Goal: Information Seeking & Learning: Learn about a topic

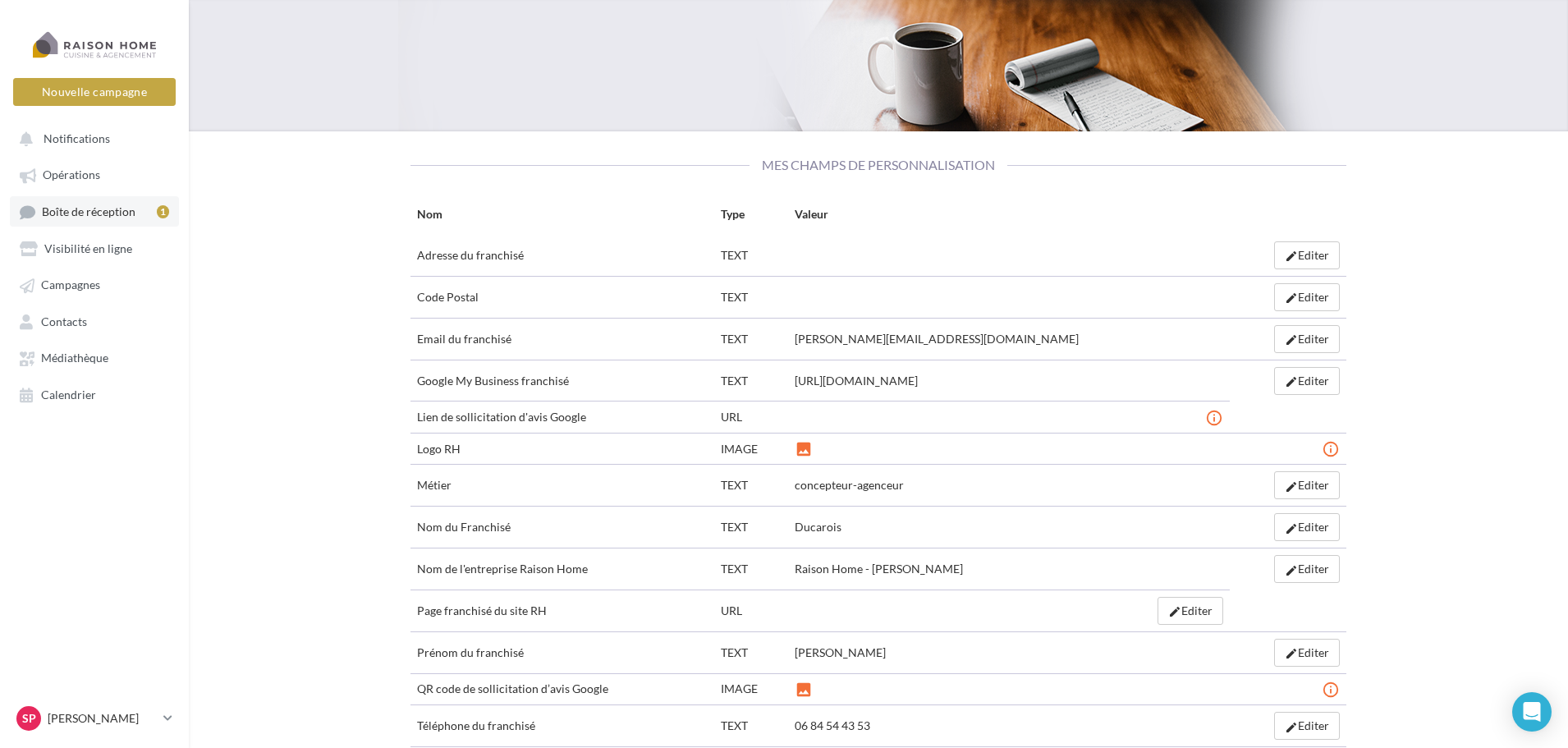
click at [113, 211] on span "Boîte de réception" at bounding box center [89, 212] width 93 height 14
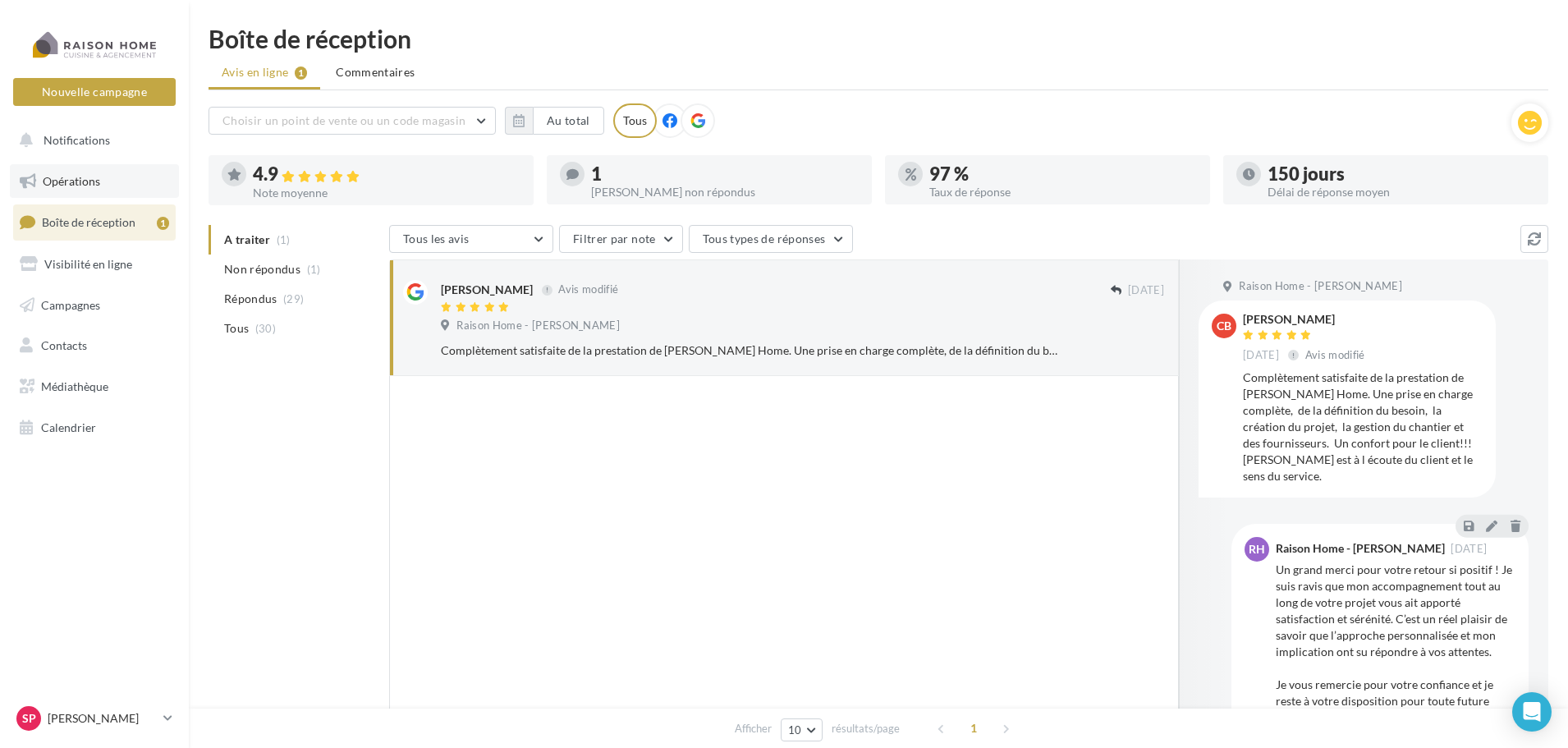
click at [102, 184] on link "Opérations" at bounding box center [94, 181] width 169 height 34
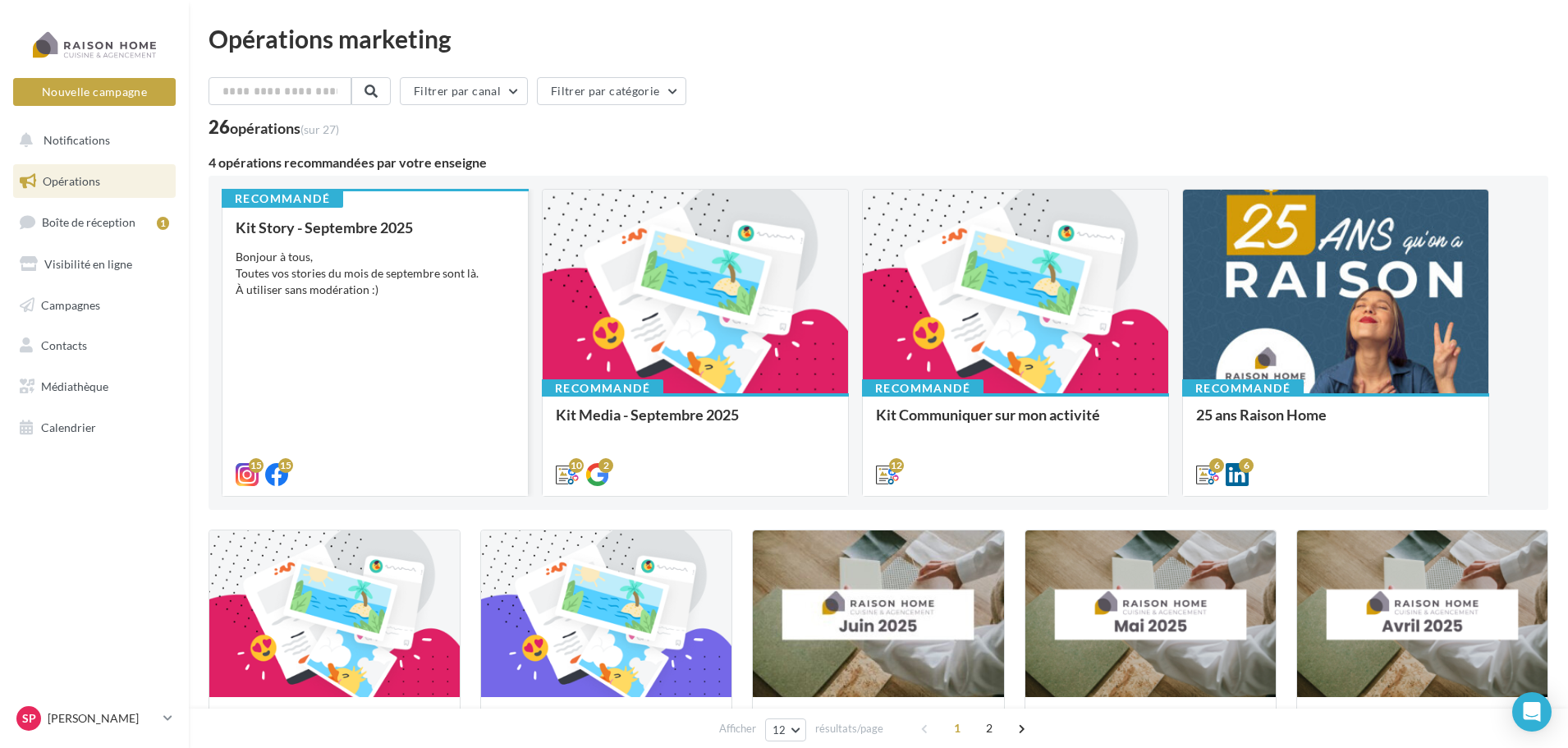
click at [407, 355] on div "Kit Story - Septembre 2025 Bonjour à tous, Toutes vos stories du mois de septem…" at bounding box center [374, 350] width 279 height 262
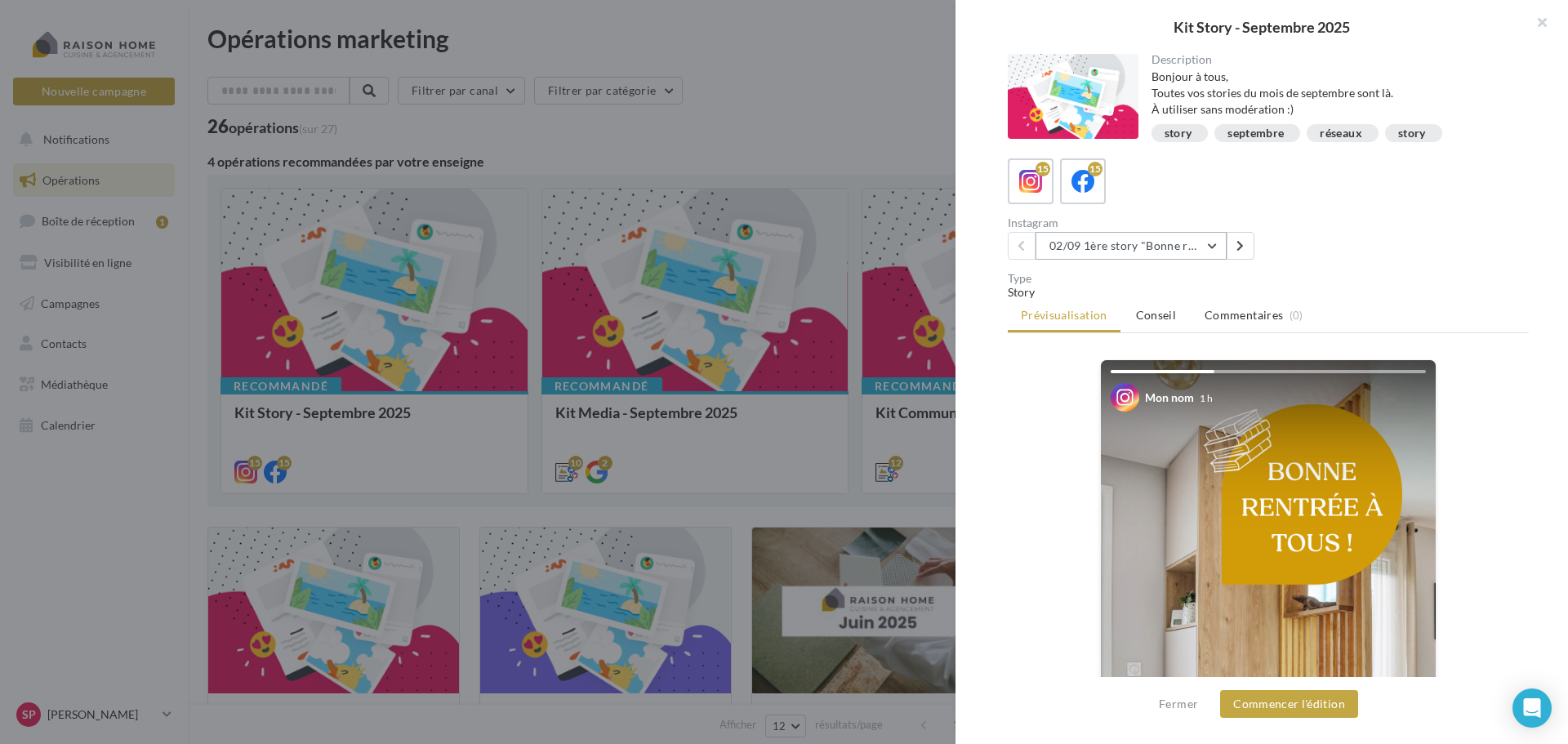
click at [1208, 247] on button "02/09 1ère story "Bonne rentrée"" at bounding box center [1131, 246] width 191 height 28
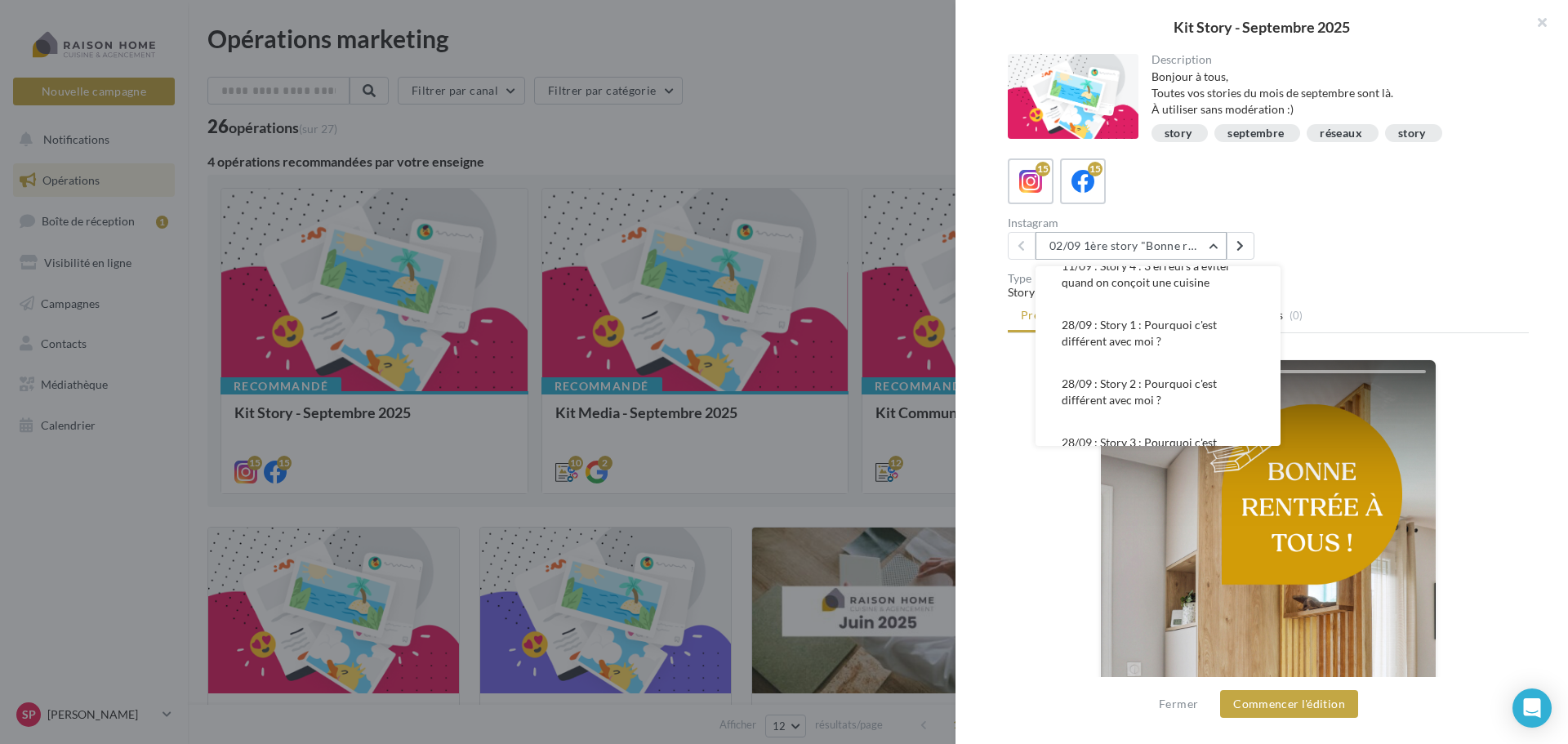
scroll to position [327, 0]
click at [1145, 390] on button "28/09 : Story 2 : Pourquoi c'est différent avec moi ?" at bounding box center [1158, 390] width 245 height 59
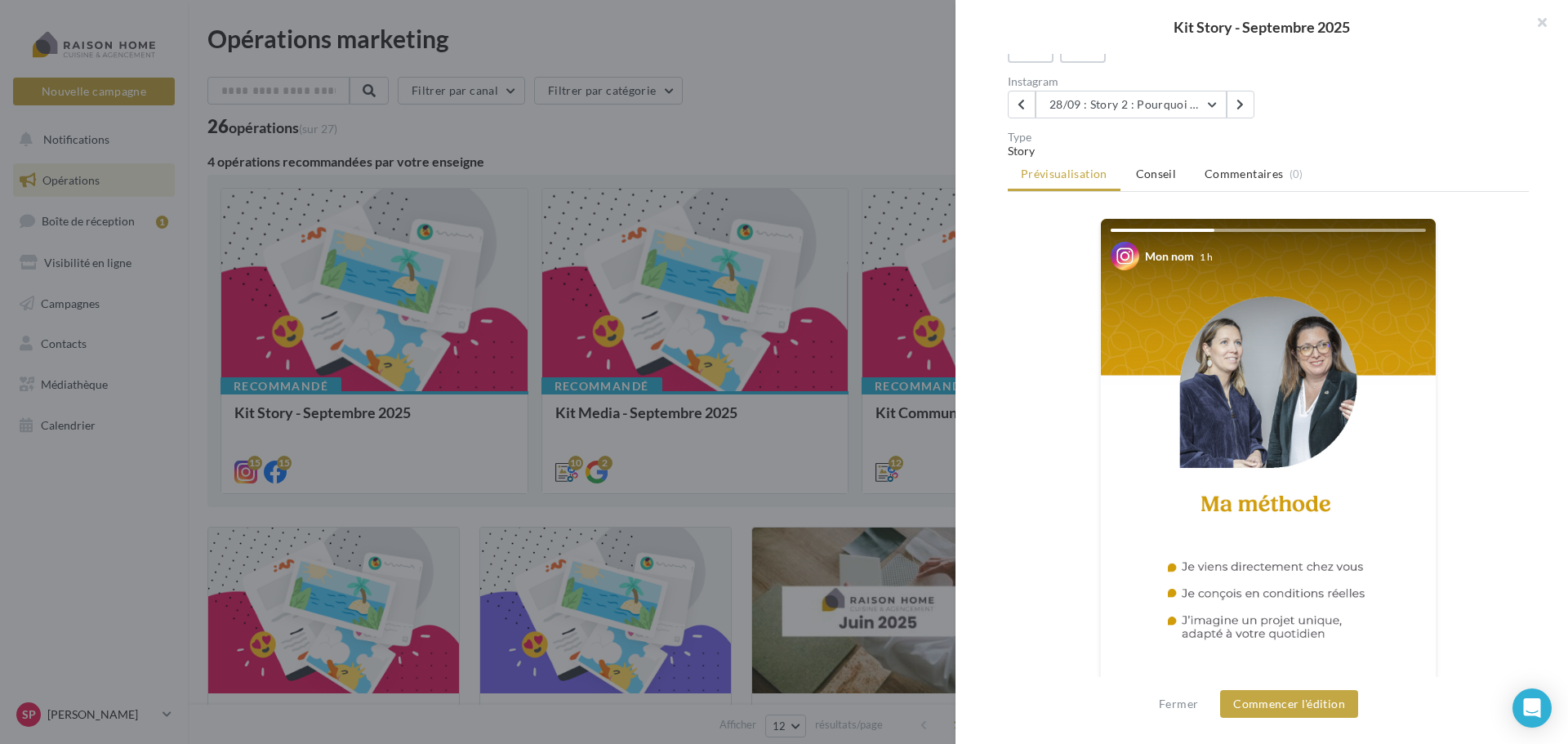
scroll to position [0, 0]
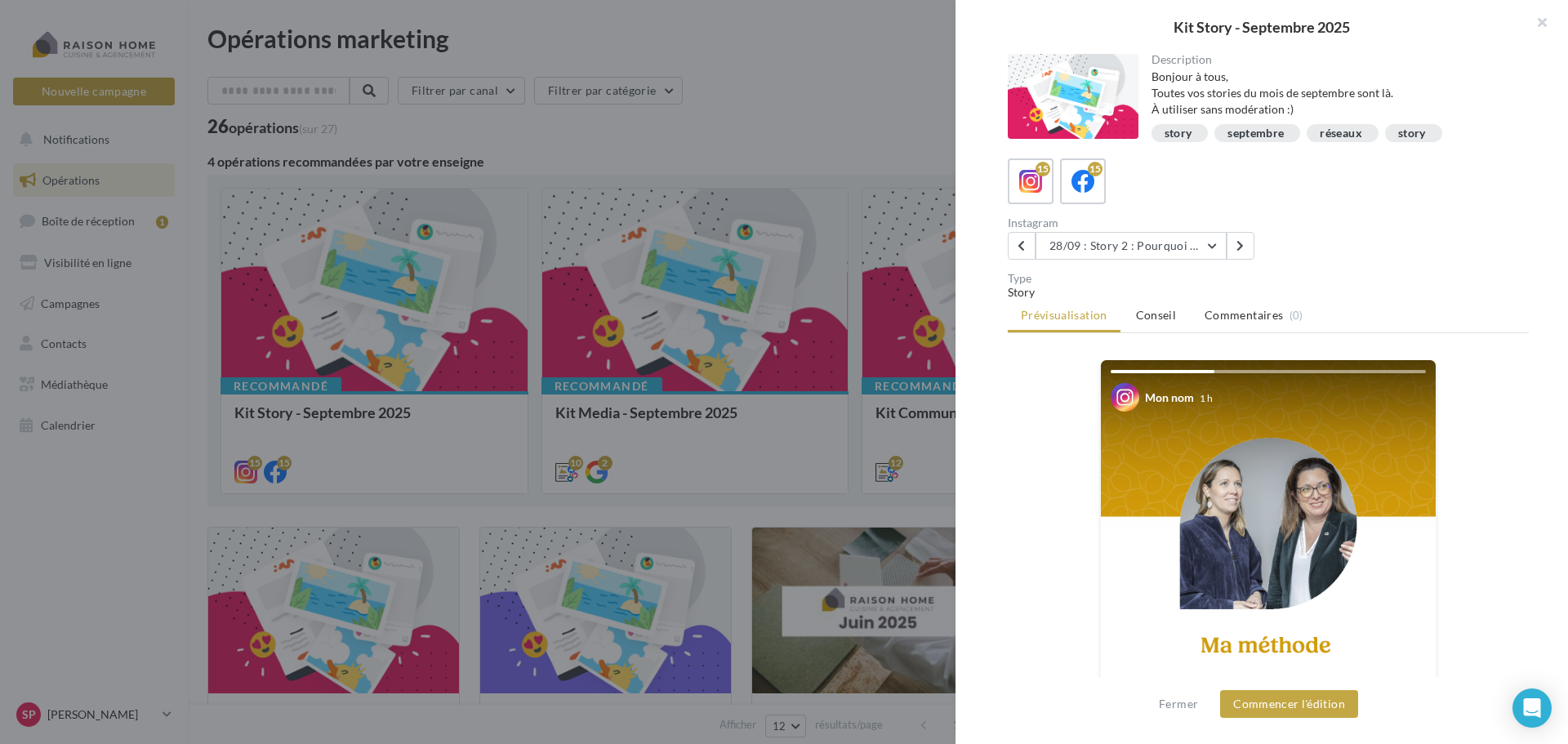
click at [1034, 401] on div "Mon nom 1 h La prévisualisation est non-contractuelle" at bounding box center [1268, 668] width 521 height 618
click at [1222, 243] on button "28/09 : Story 2 : Pourquoi c'est différent avec moi ?" at bounding box center [1131, 246] width 191 height 28
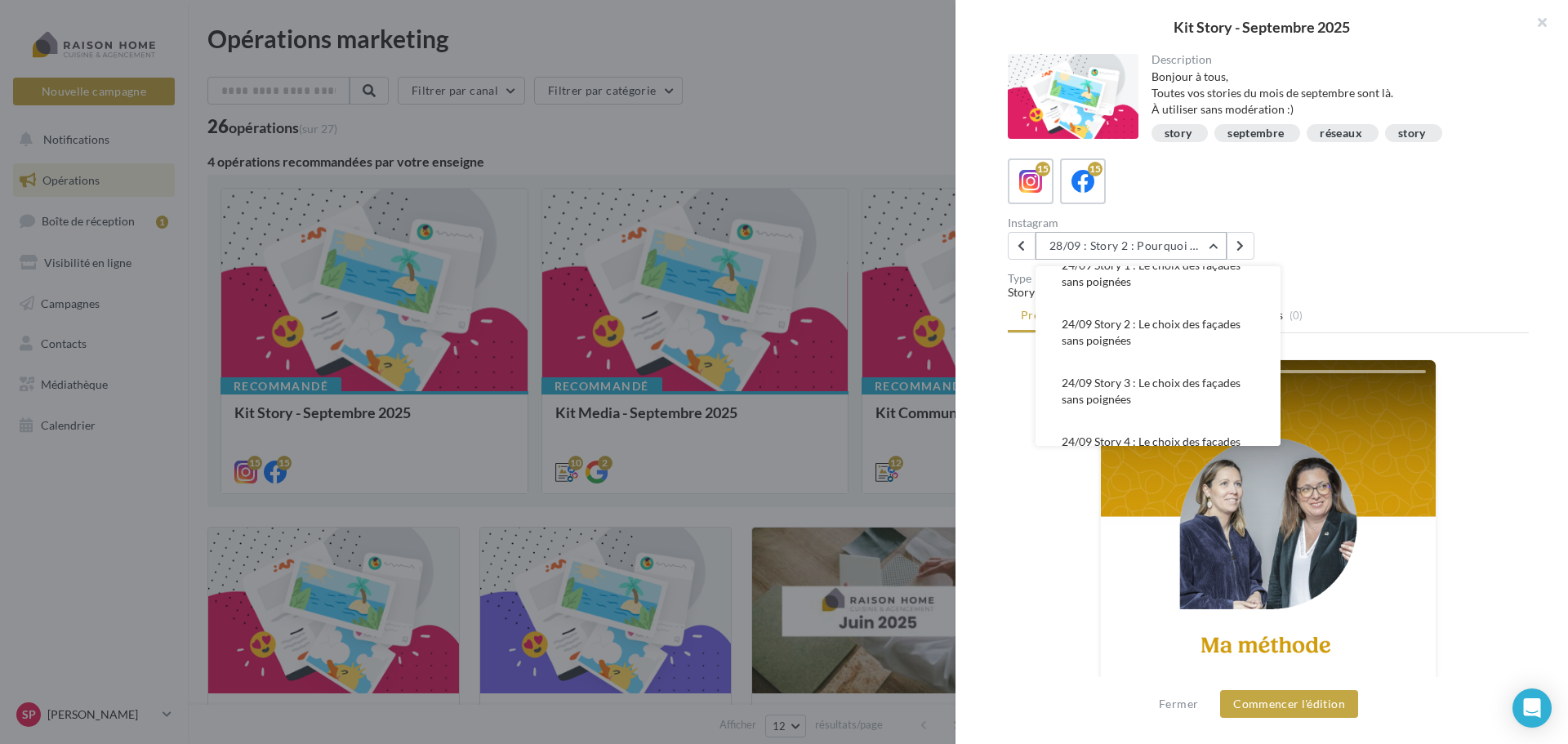
scroll to position [575, 0]
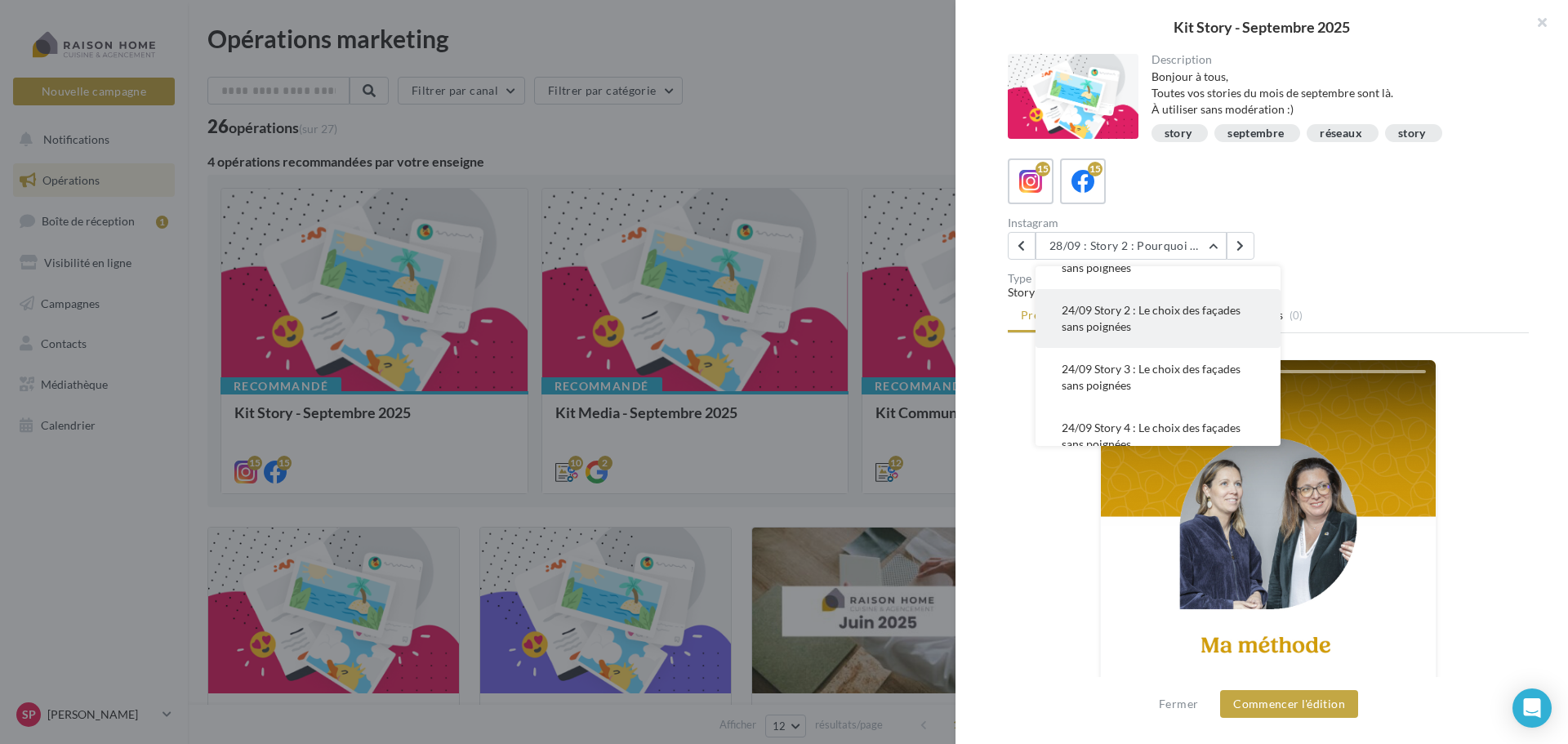
click at [1136, 326] on button "24/09 Story 2 : Le choix des façades sans poignées" at bounding box center [1158, 319] width 245 height 59
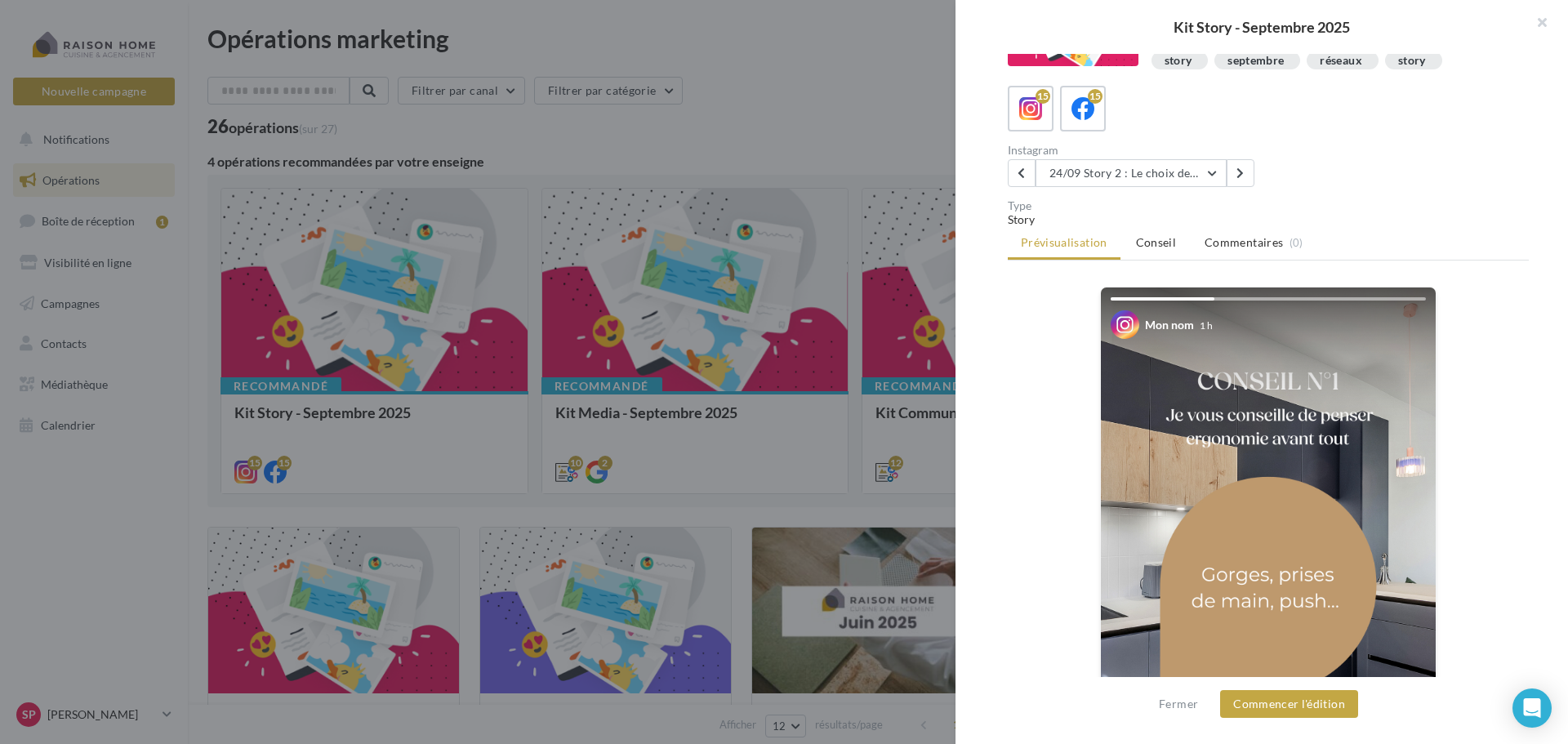
scroll to position [245, 0]
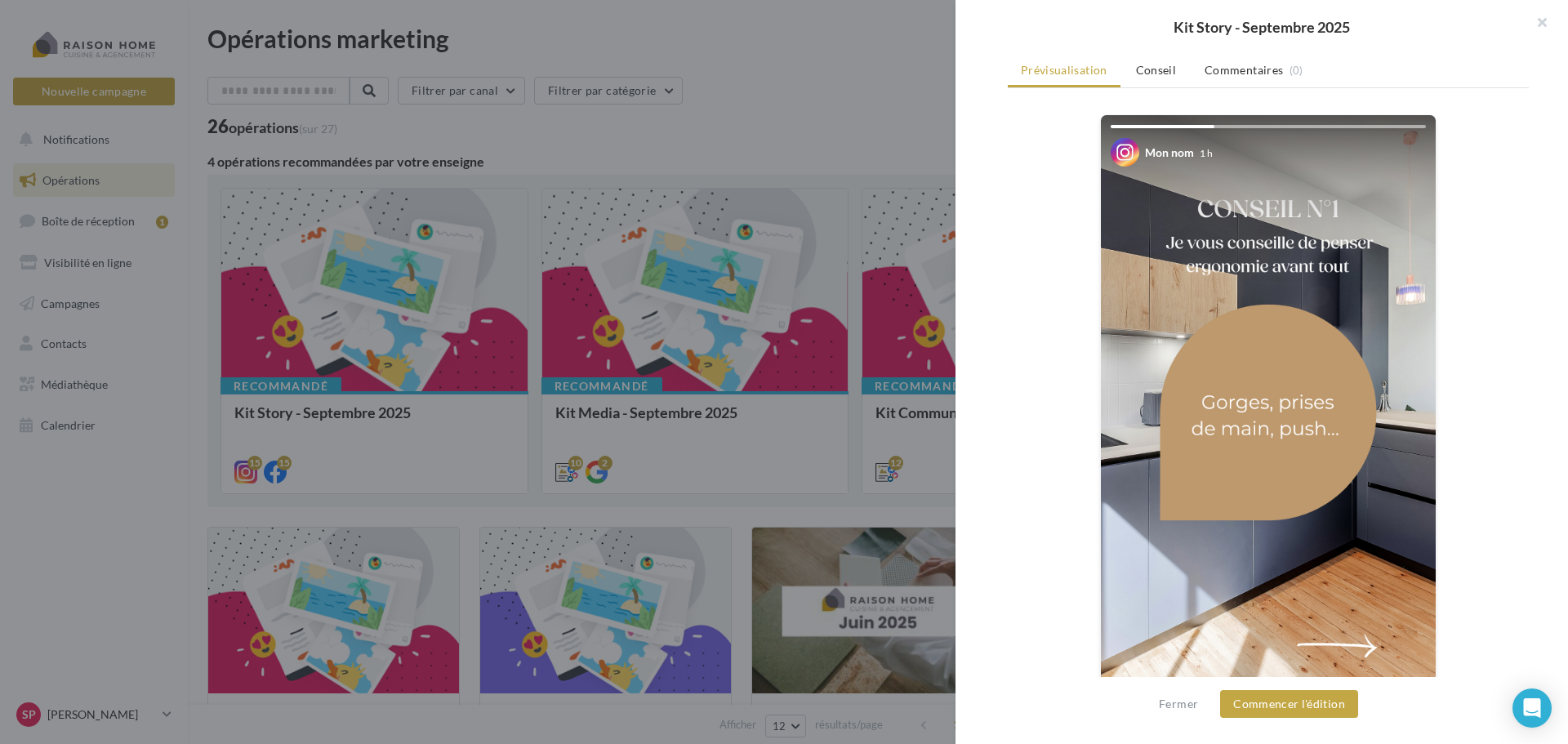
click at [1351, 645] on img at bounding box center [1268, 413] width 335 height 596
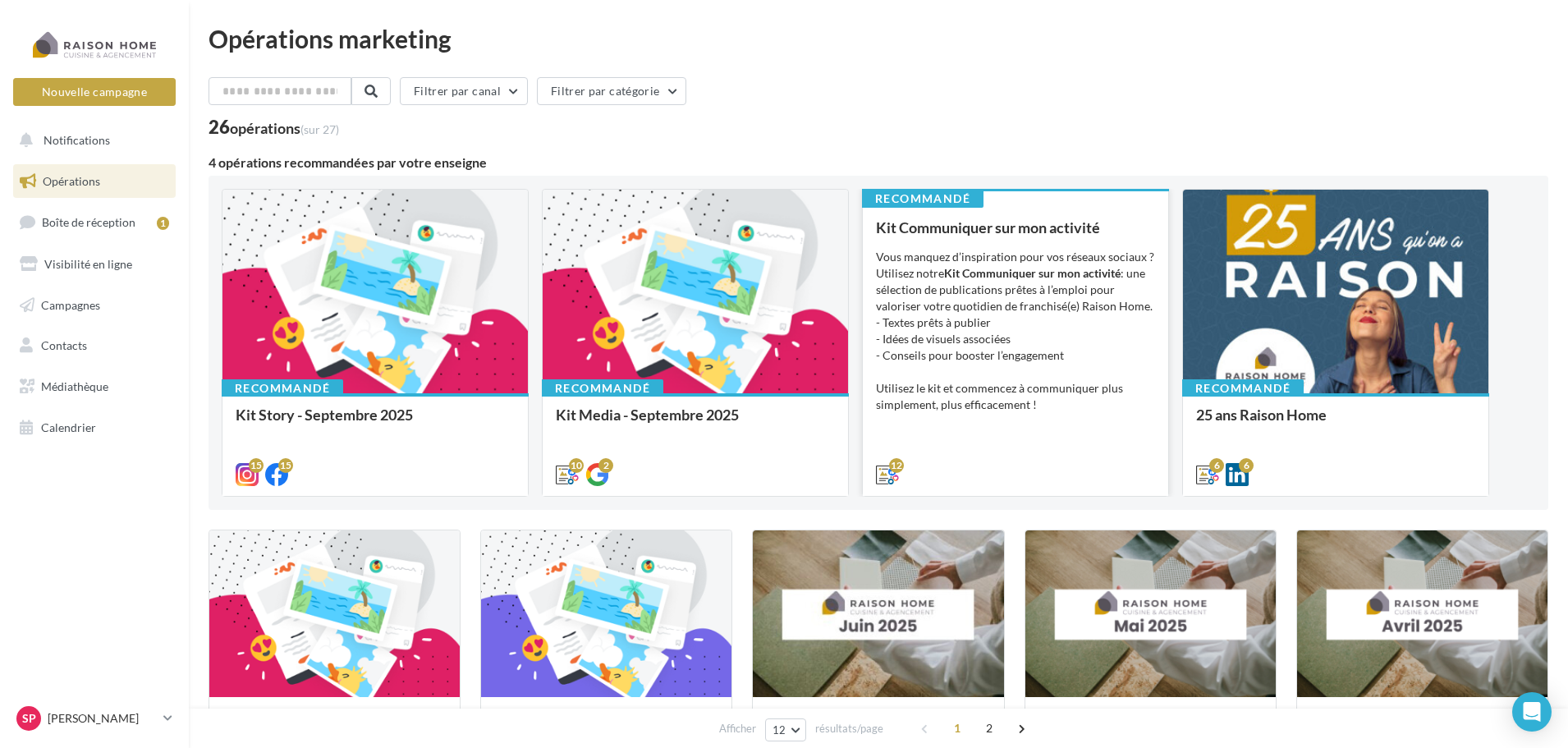
click at [1049, 265] on div "Vous manquez d’inspiration pour vos réseaux sociaux ? Utilisez notre Kit Commun…" at bounding box center [1015, 330] width 279 height 164
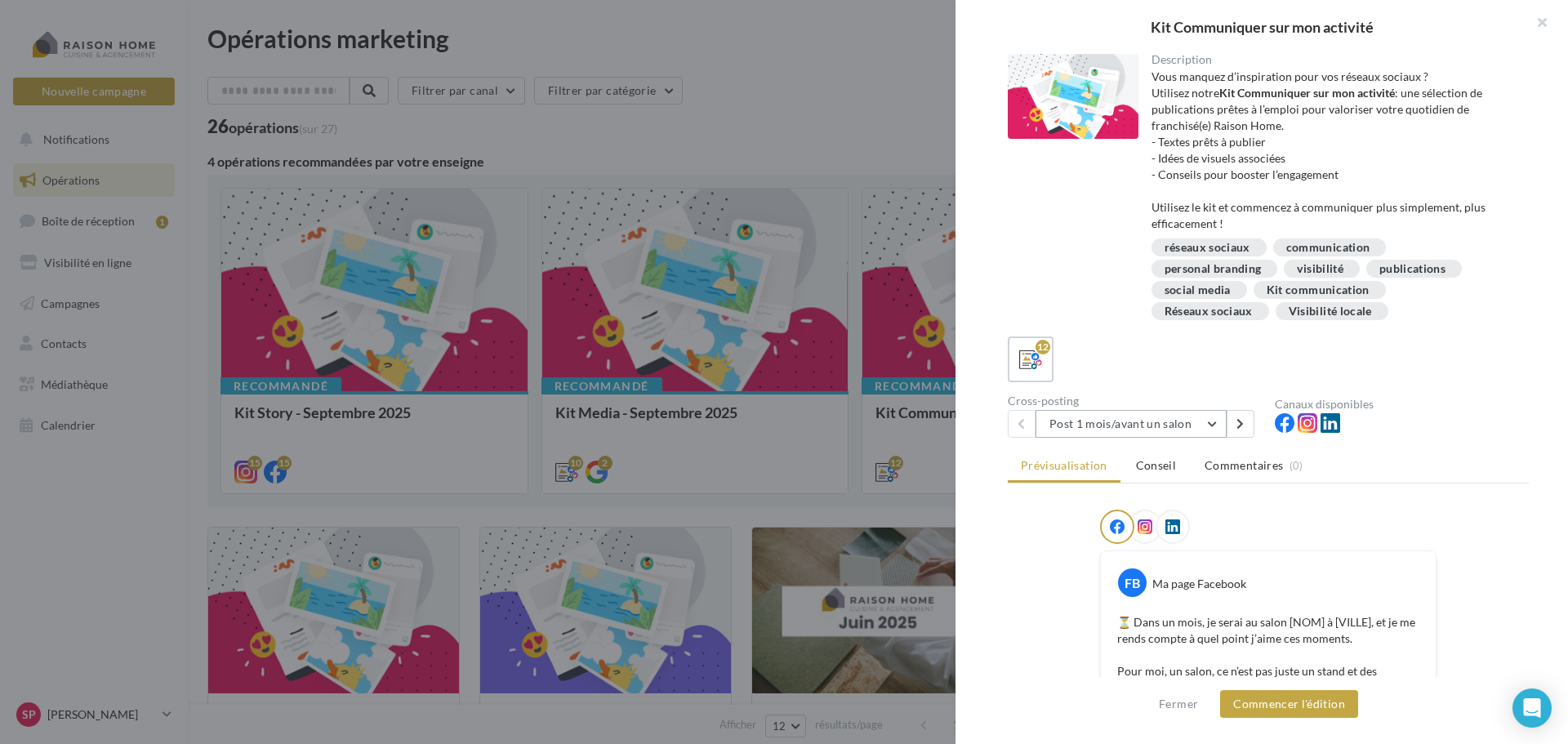
click at [1215, 426] on button "Post 1 mois/avant un salon" at bounding box center [1131, 423] width 191 height 28
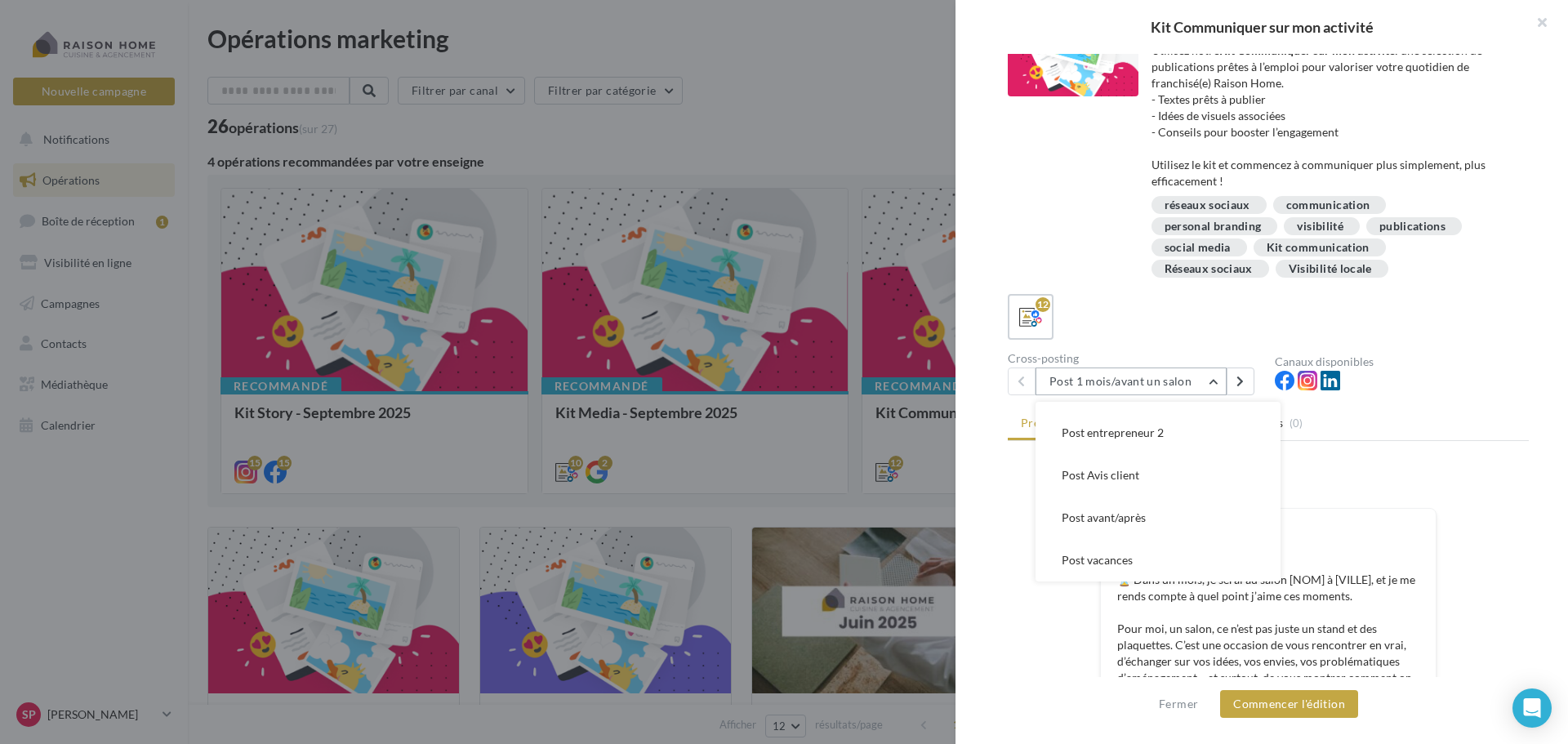
scroll to position [81, 0]
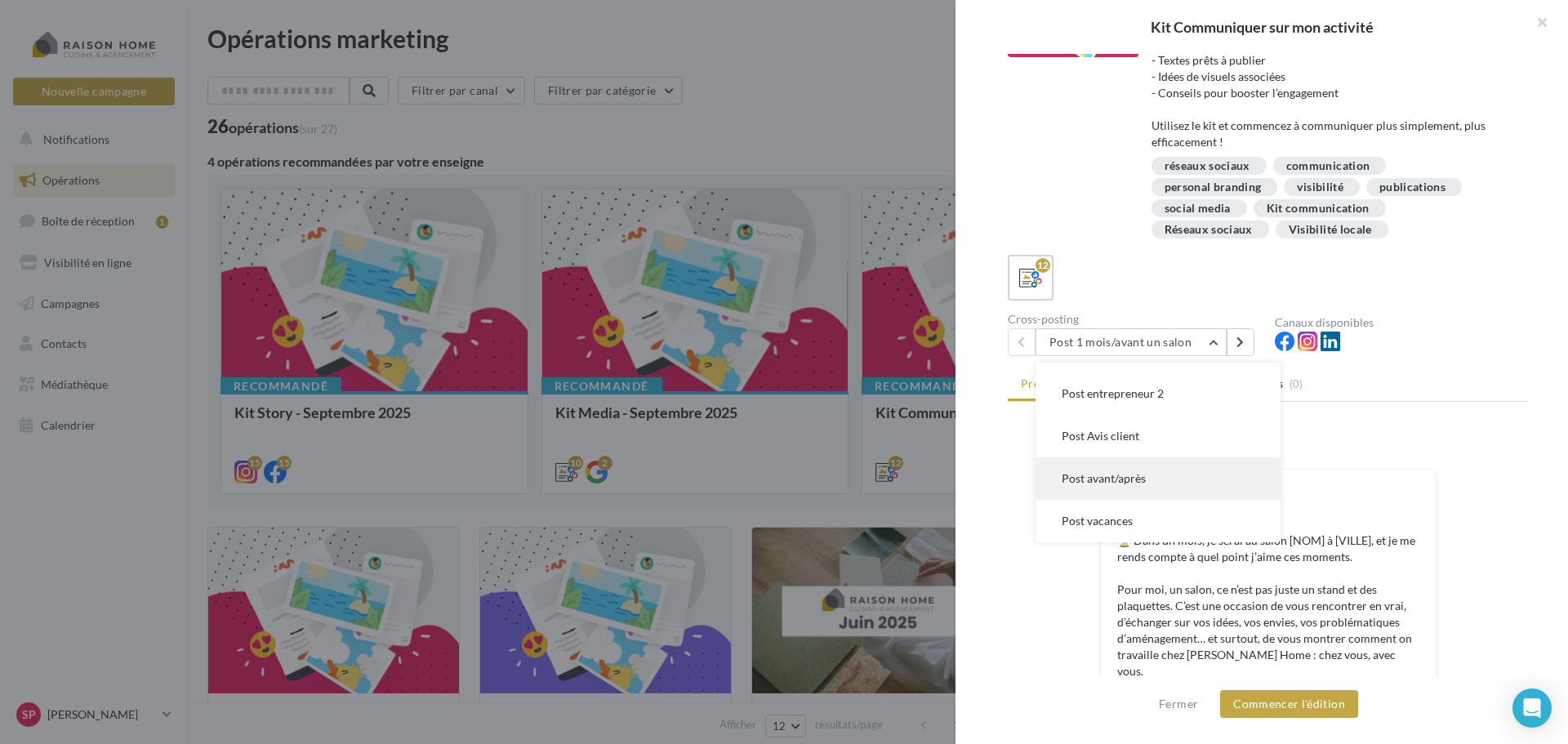
click at [1115, 487] on button "Post avant/après" at bounding box center [1158, 479] width 245 height 43
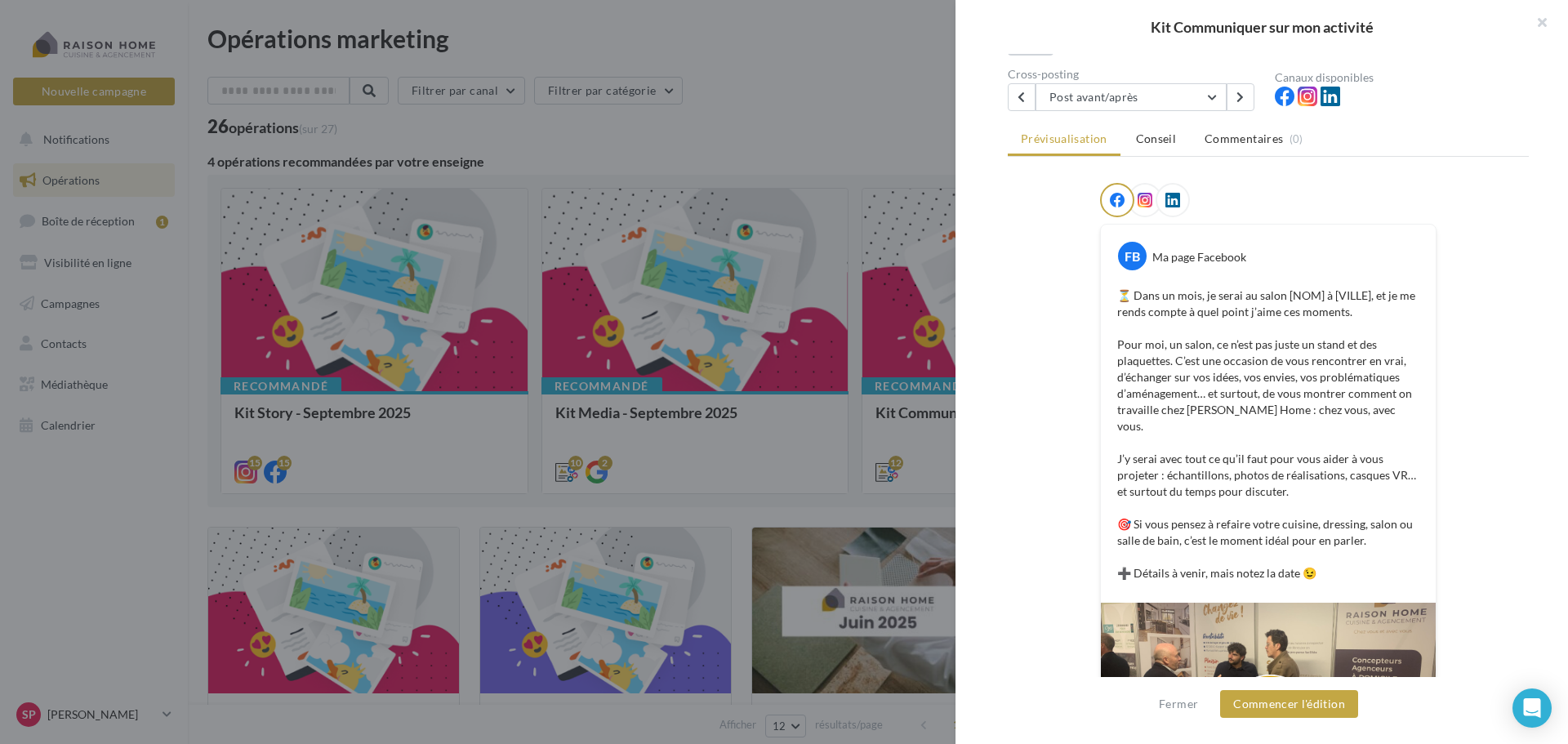
scroll to position [0, 0]
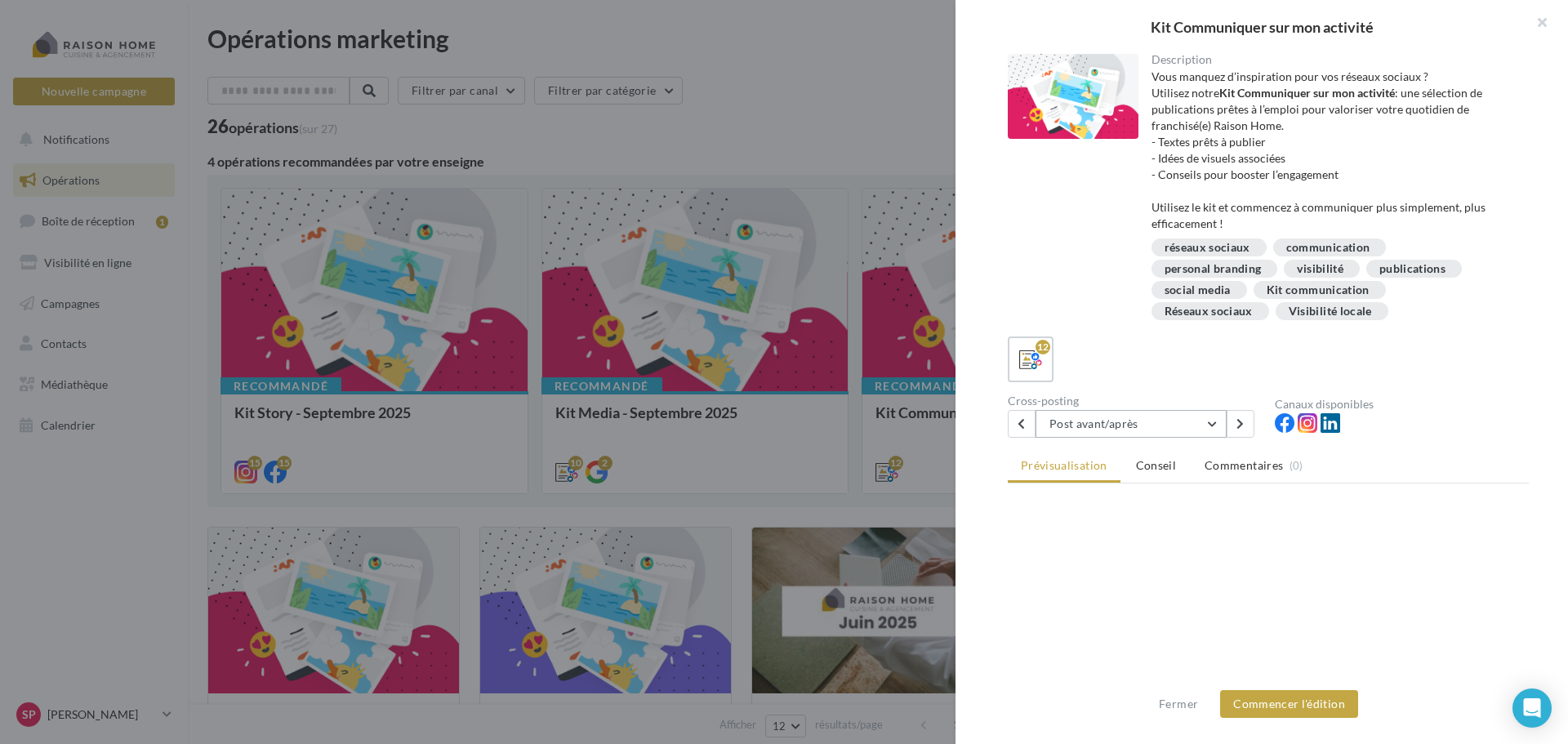
click at [1164, 425] on button "Post avant/après" at bounding box center [1131, 423] width 191 height 28
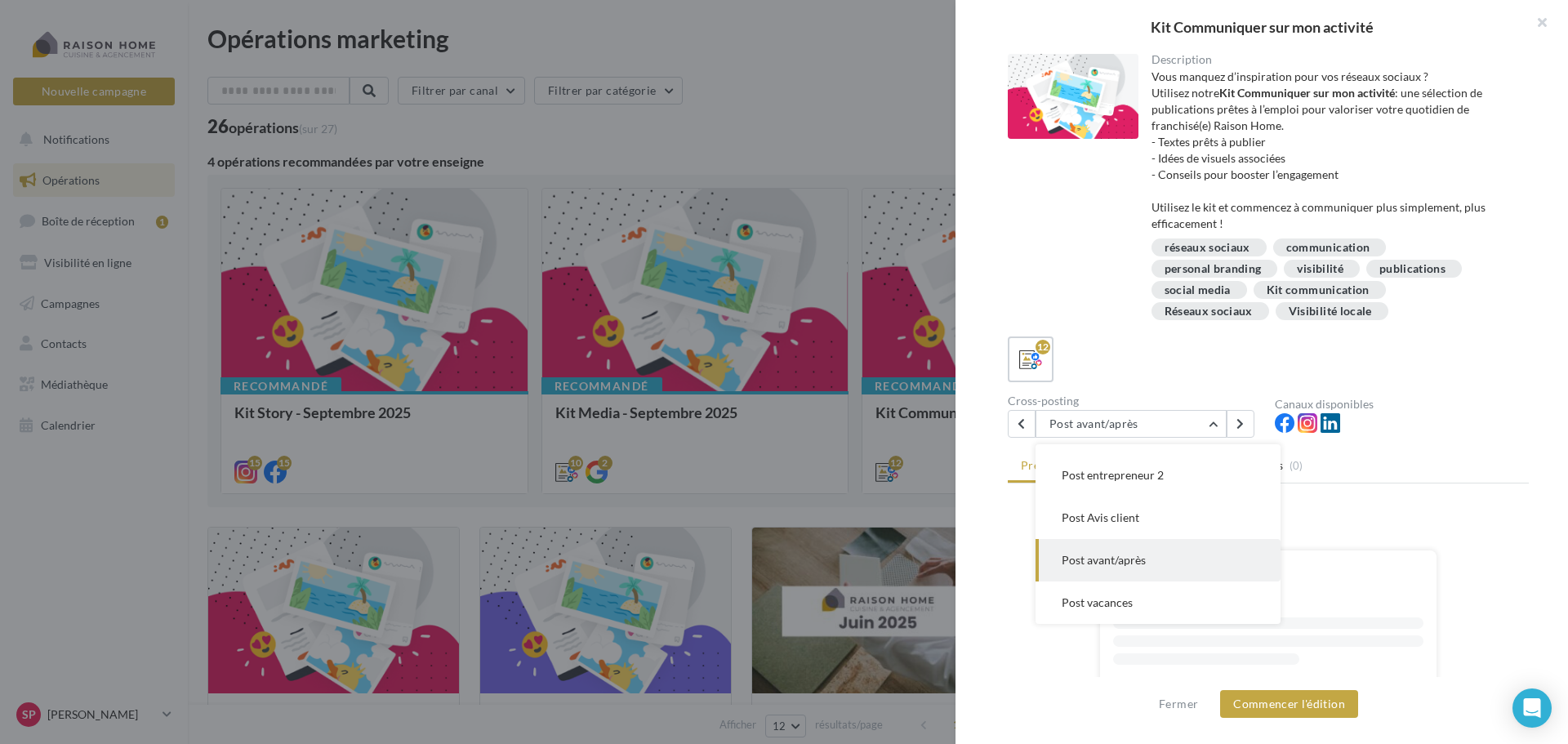
click at [1122, 563] on span "Post avant/après" at bounding box center [1104, 560] width 84 height 14
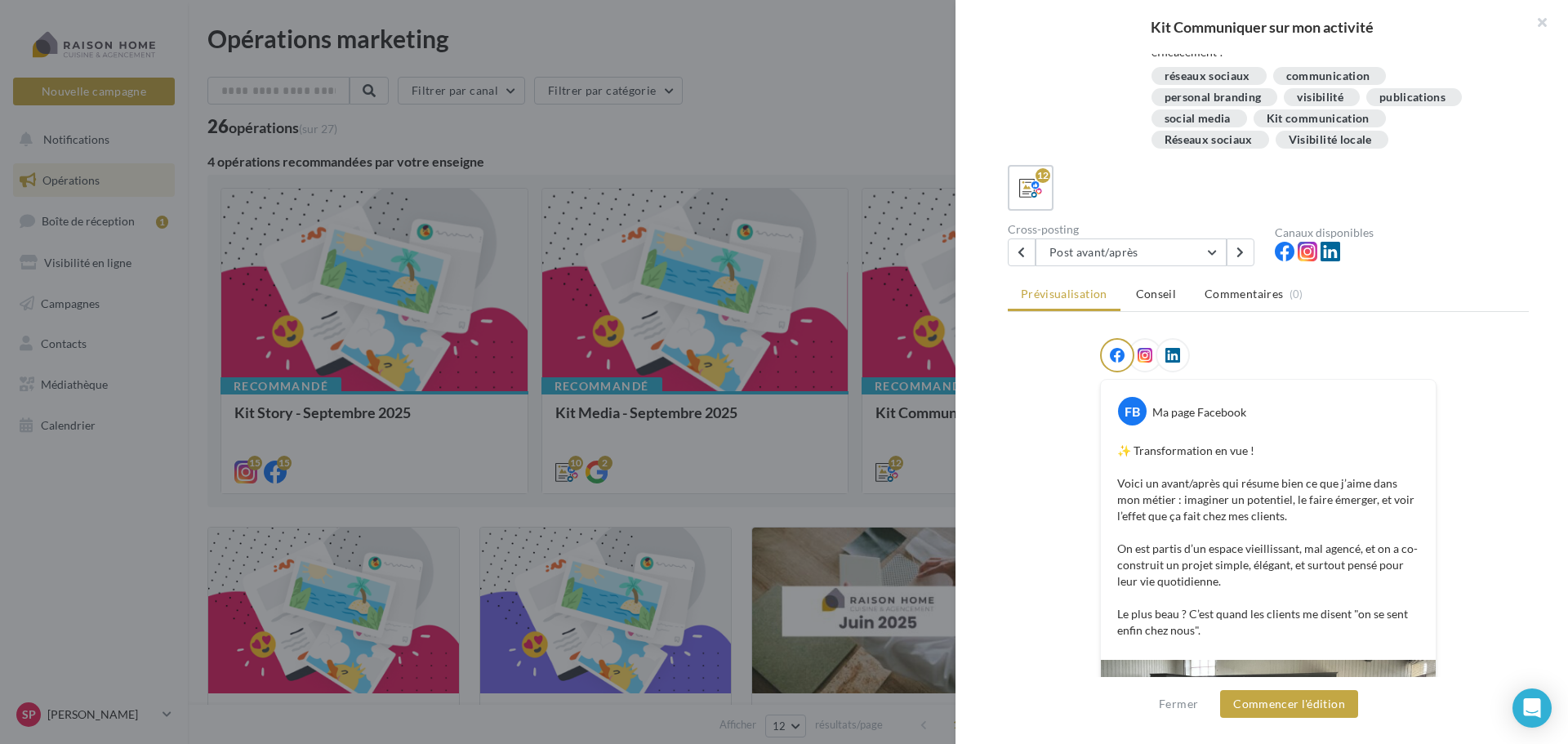
scroll to position [170, 0]
click at [1214, 254] on button "Post avant/après" at bounding box center [1131, 254] width 191 height 28
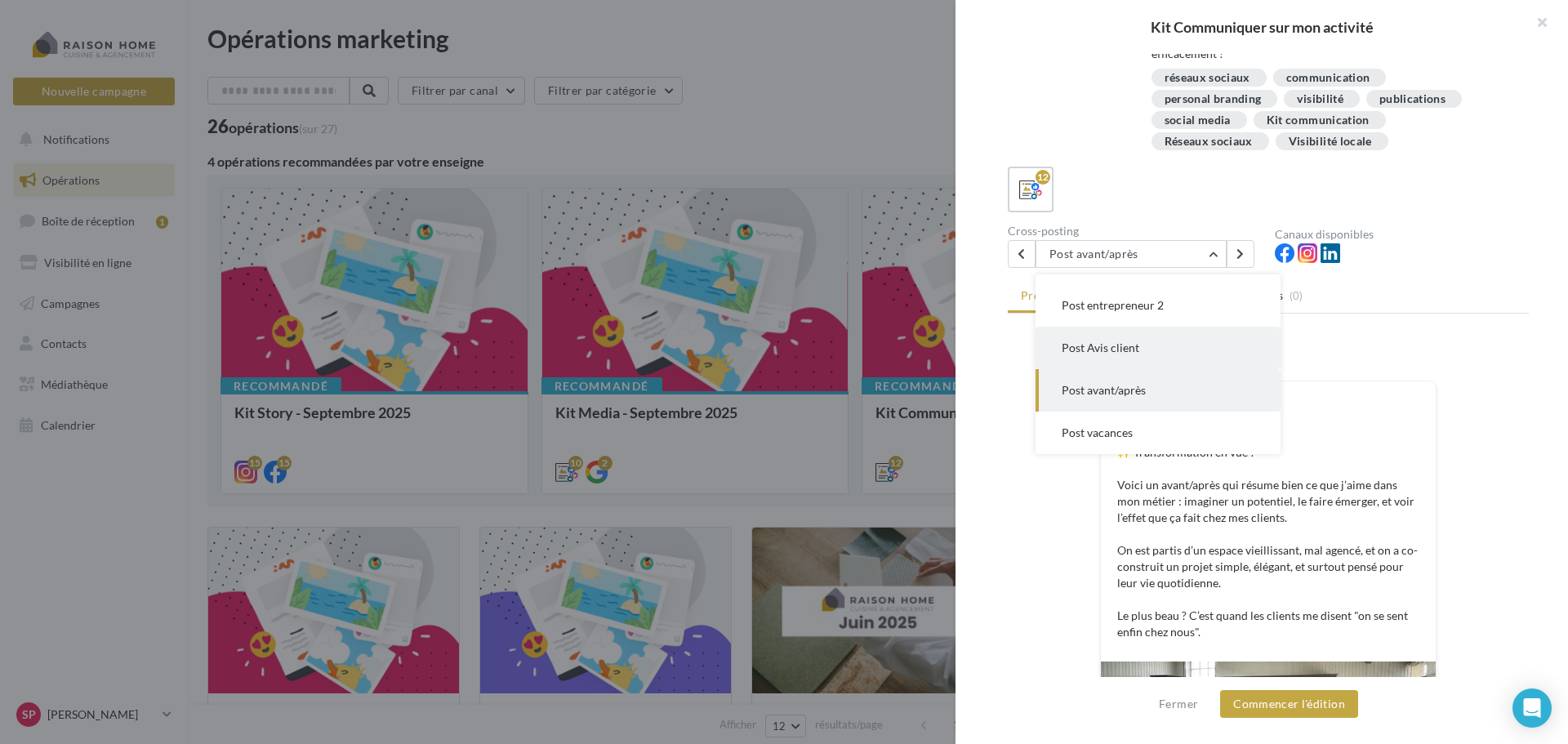
click at [1147, 355] on button "Post Avis client" at bounding box center [1158, 348] width 245 height 43
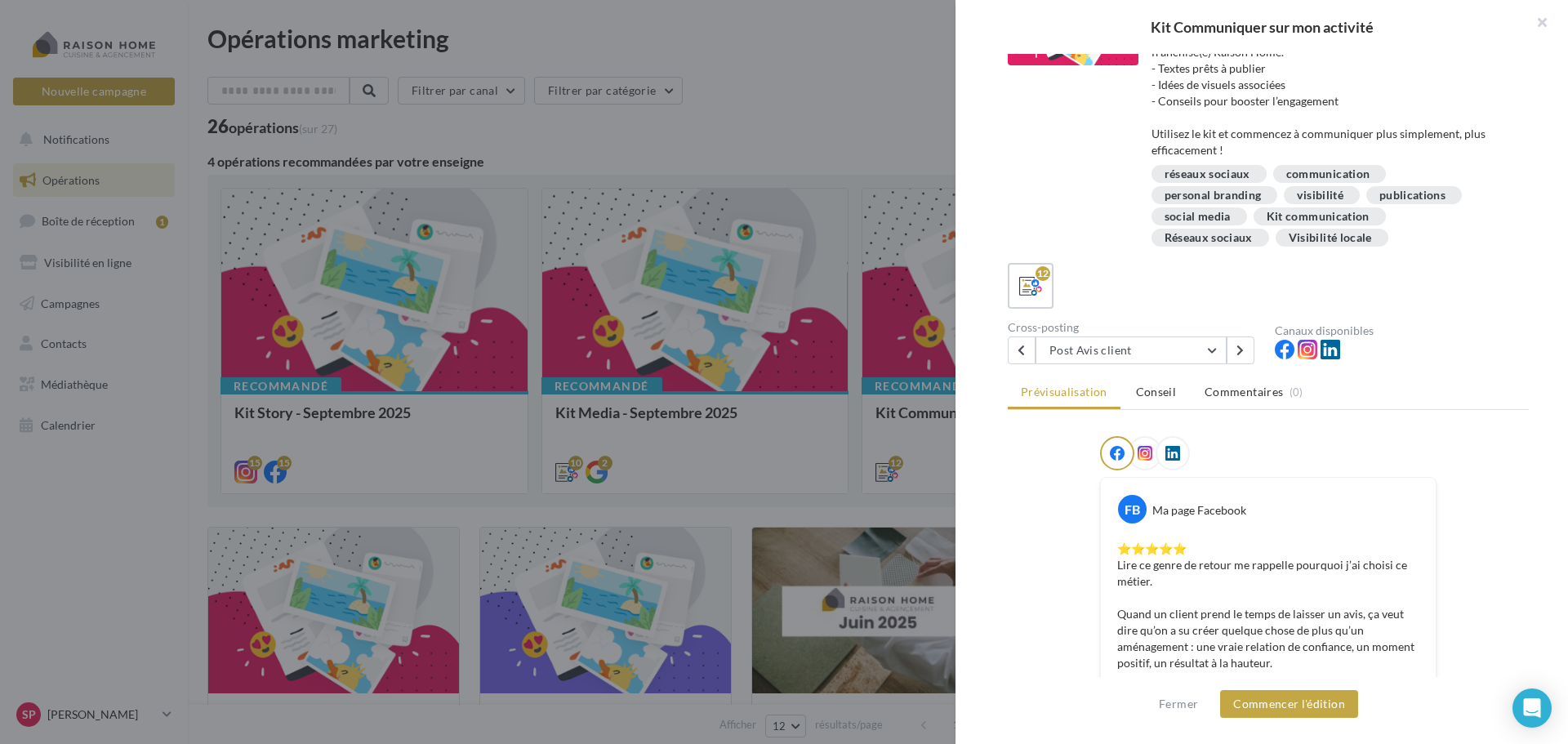
scroll to position [39, 0]
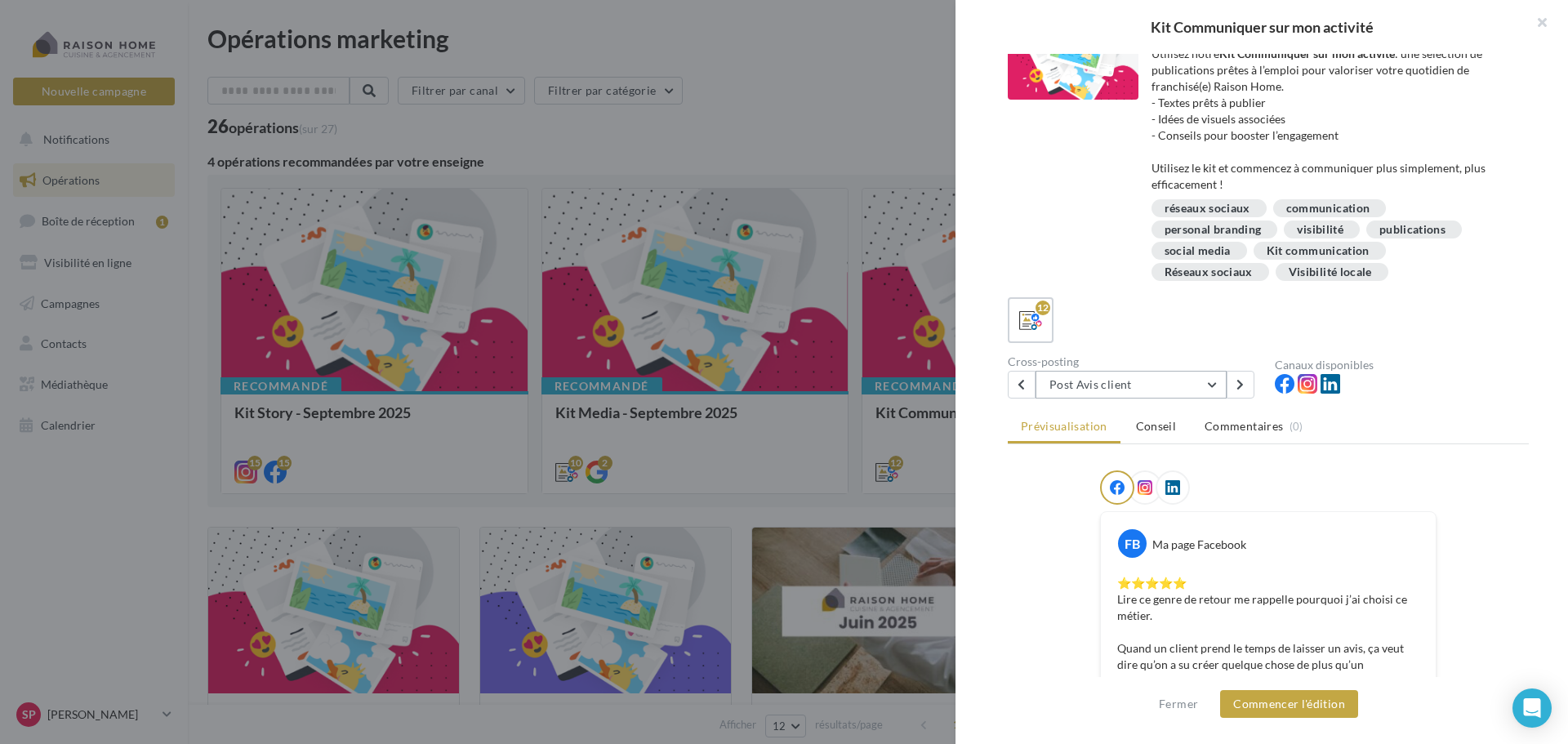
click at [1216, 384] on button "Post Avis client" at bounding box center [1131, 384] width 191 height 28
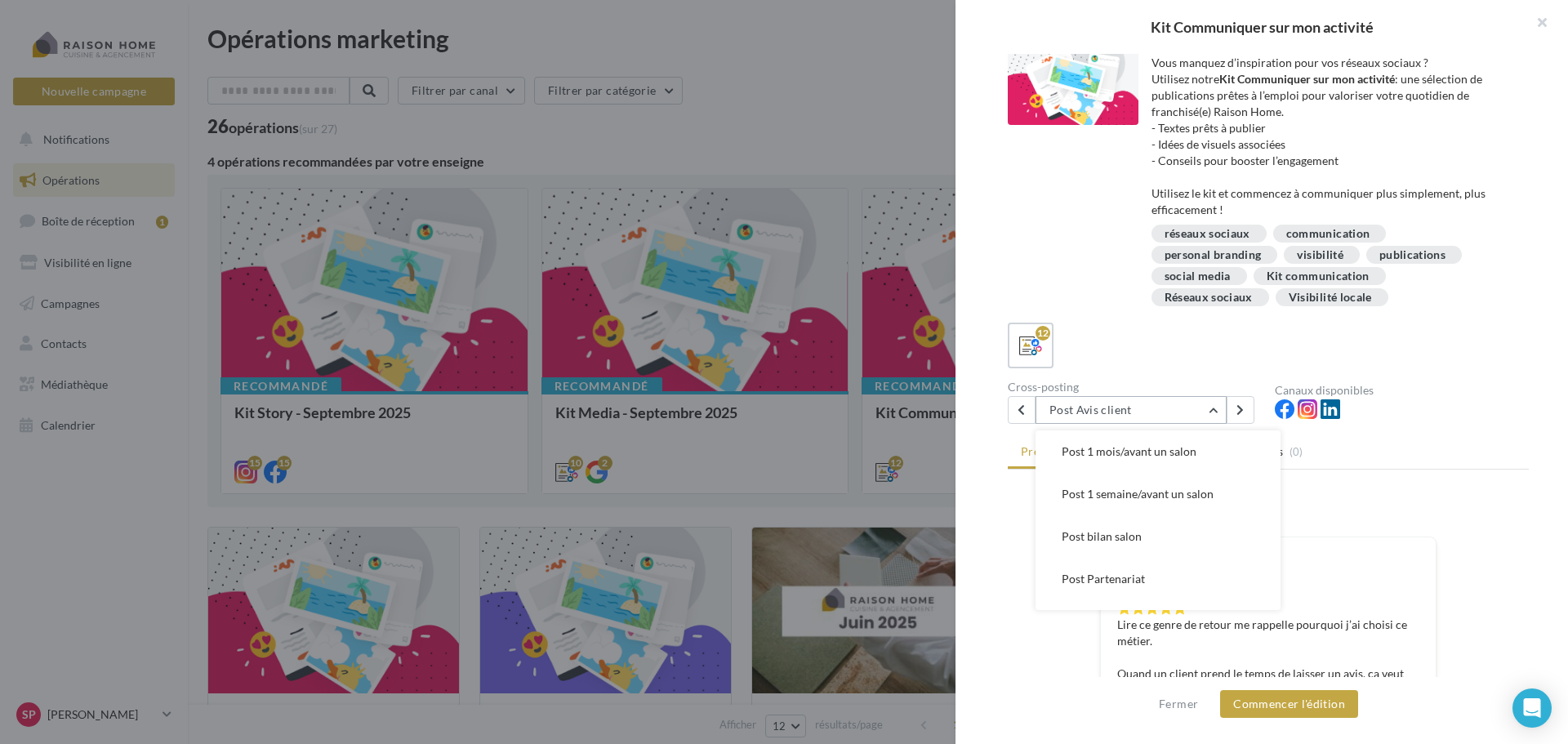
scroll to position [0, 0]
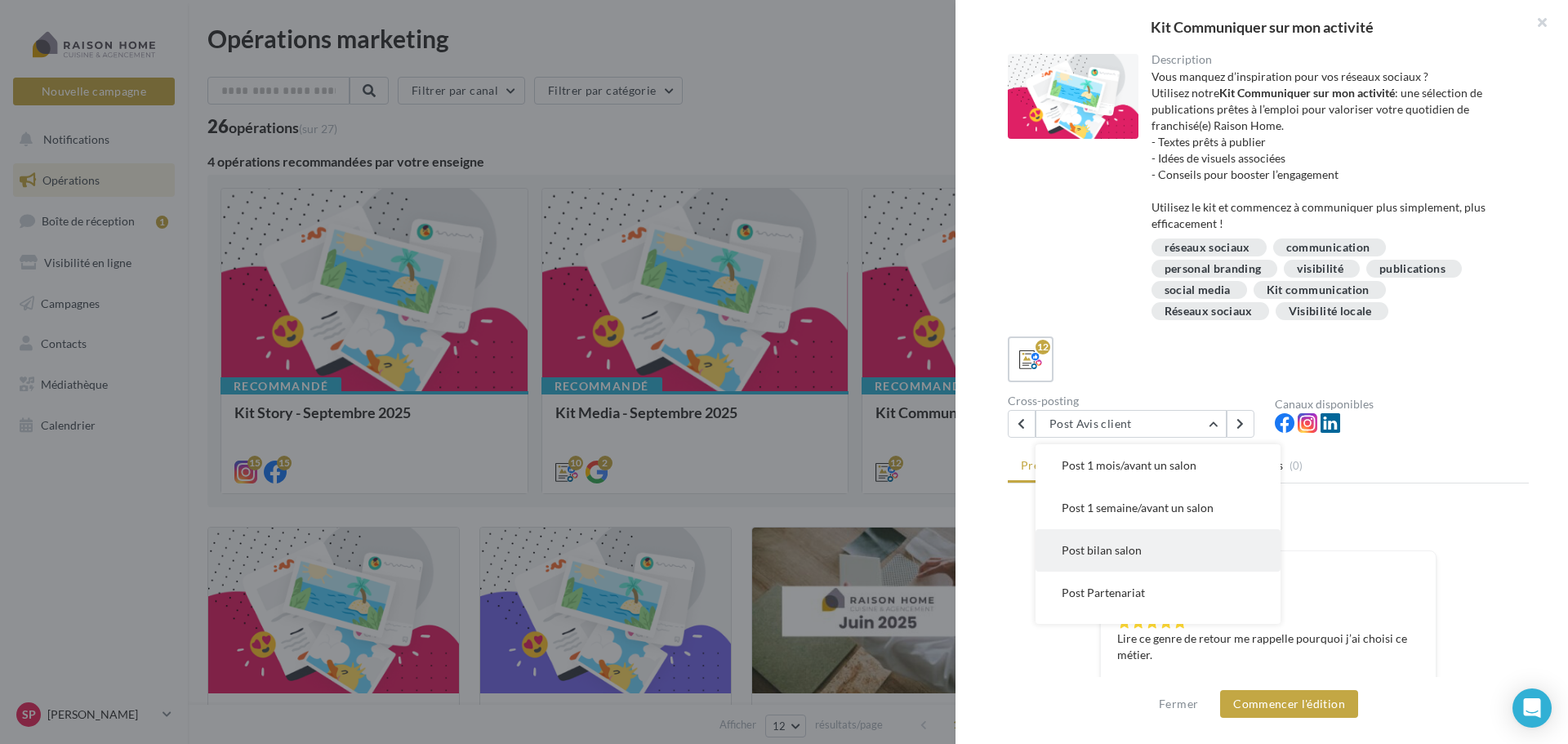
click at [1189, 544] on button "Post bilan salon" at bounding box center [1158, 551] width 245 height 43
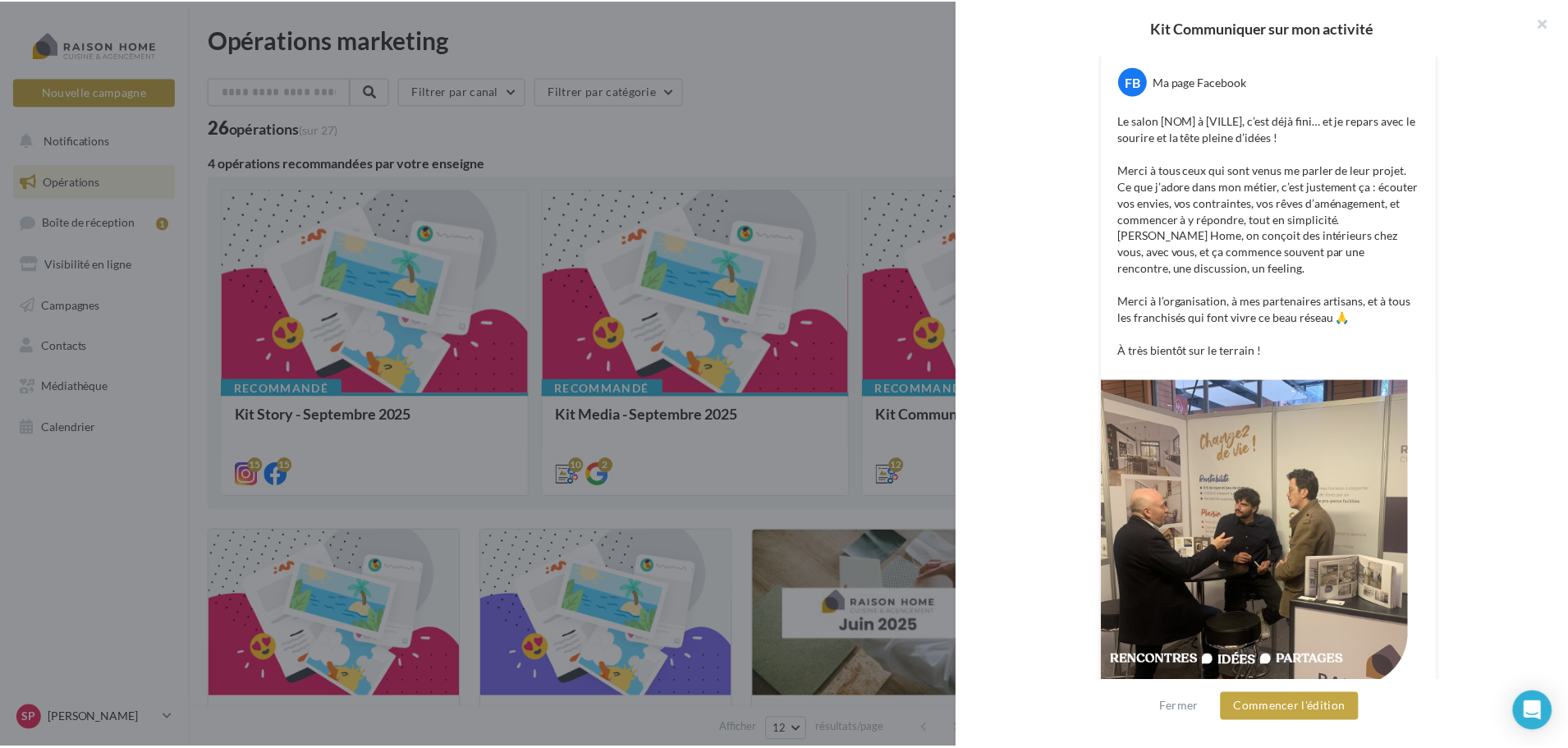
scroll to position [466, 0]
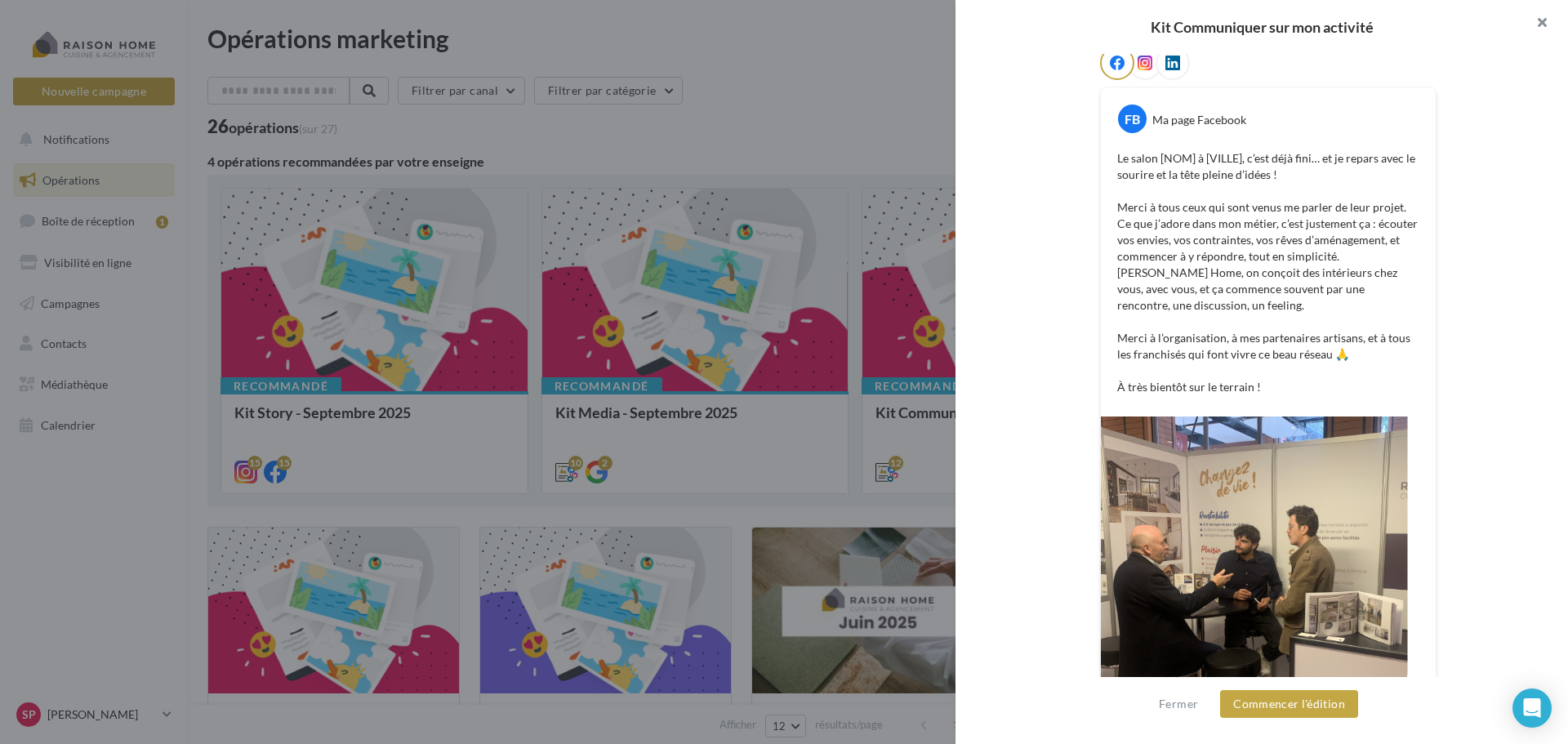
click at [1542, 23] on button "button" at bounding box center [1535, 24] width 65 height 49
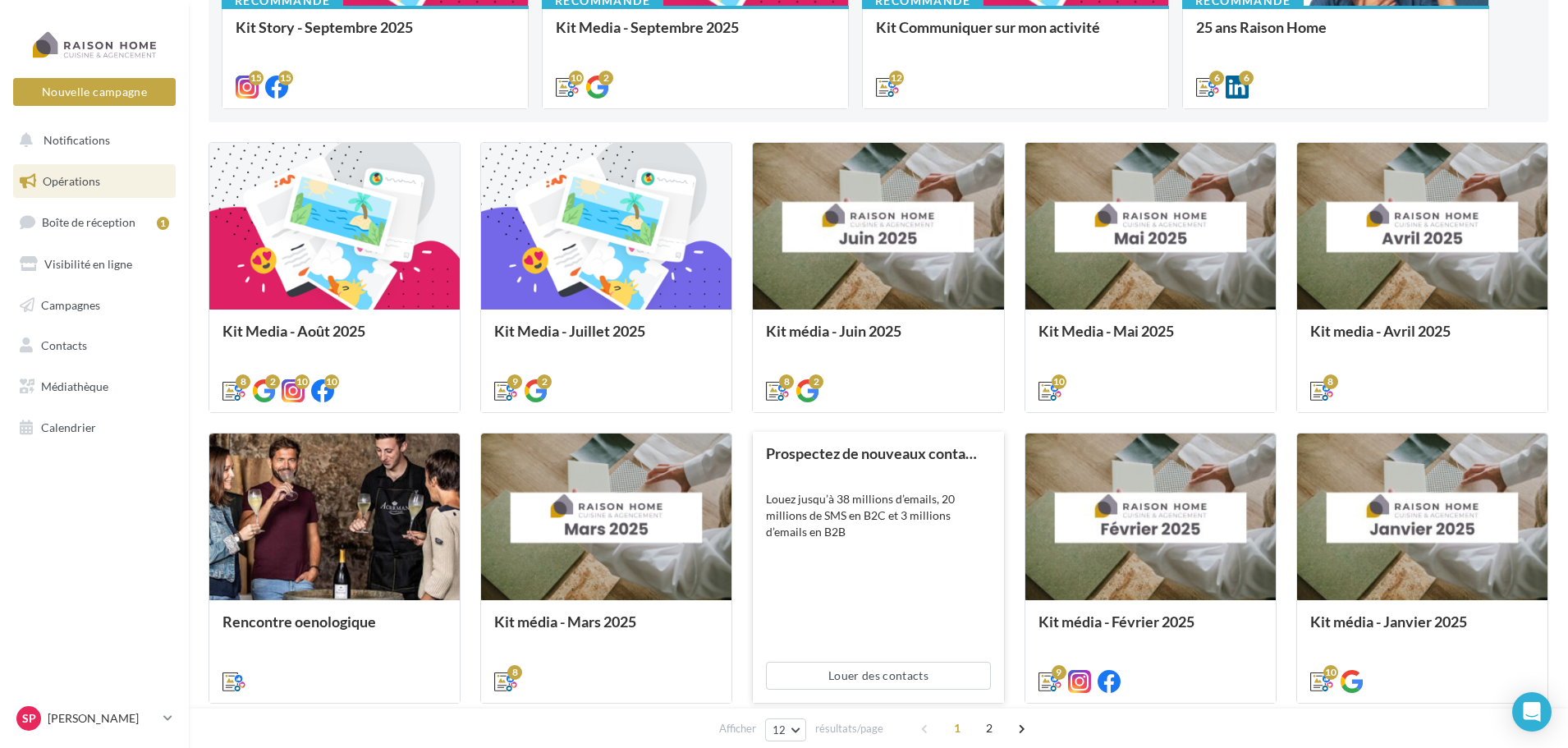
scroll to position [410, 0]
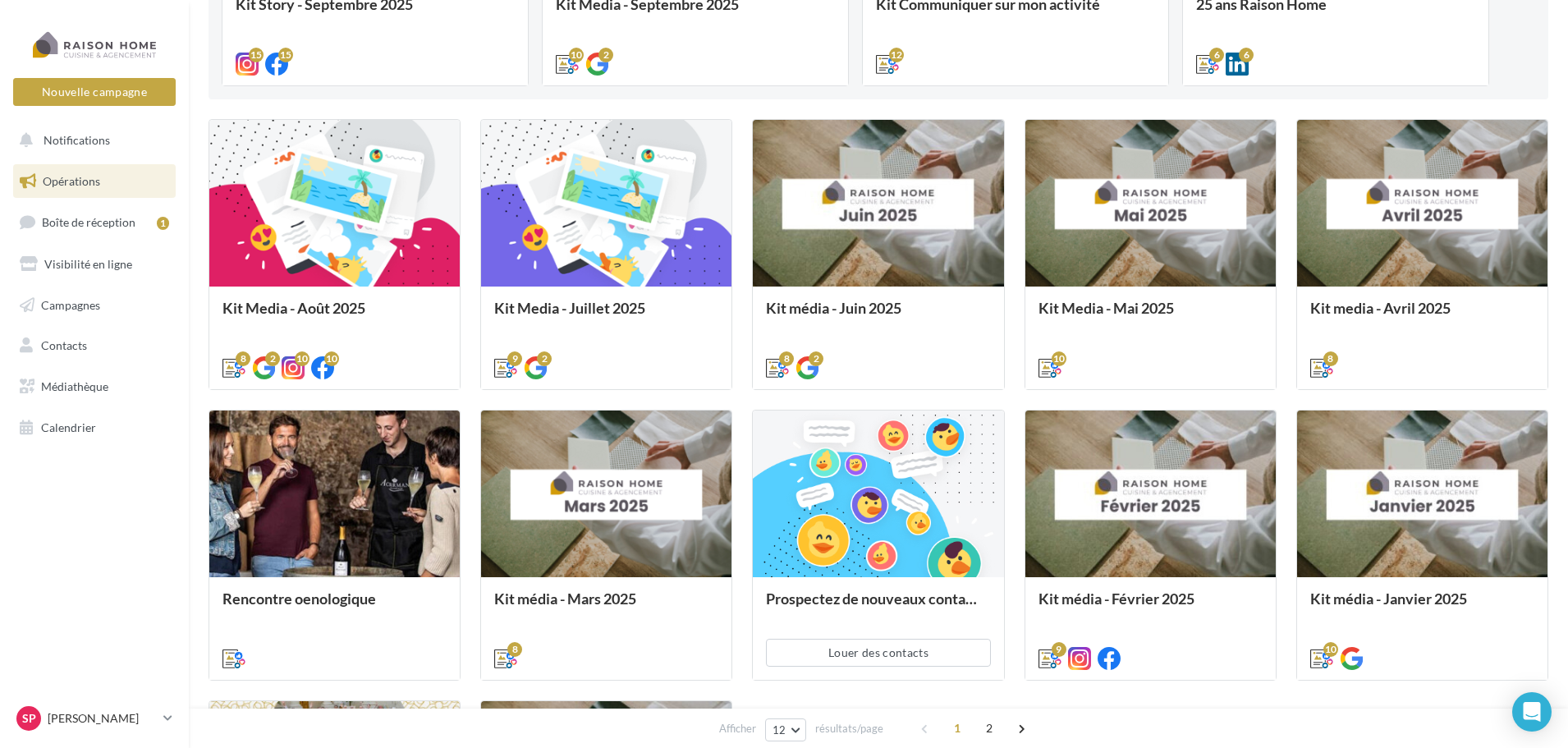
click at [110, 582] on nav "Nouvelle campagne Nouvelle campagne Notifications Opérations Boîte de réception…" at bounding box center [94, 374] width 188 height 748
